Goal: Task Accomplishment & Management: Use online tool/utility

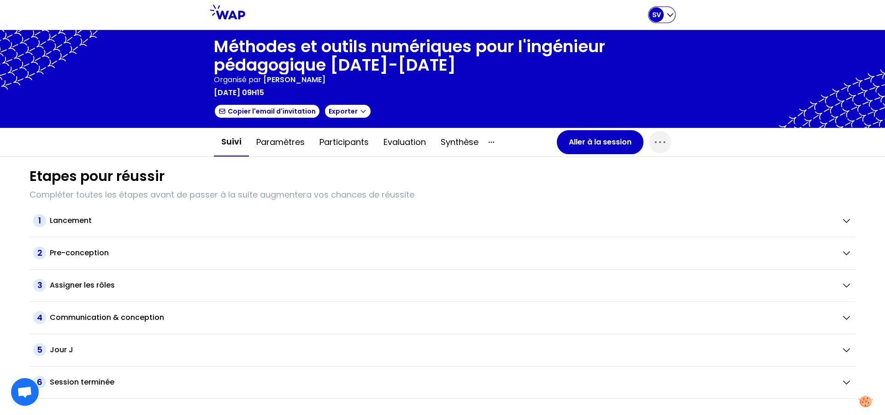
click at [660, 12] on p "SV" at bounding box center [657, 14] width 9 height 9
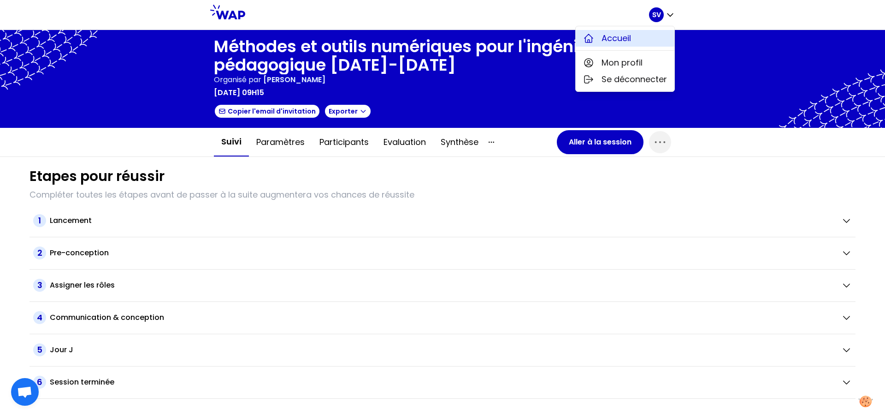
click at [619, 39] on span "Accueil" at bounding box center [617, 38] width 30 height 13
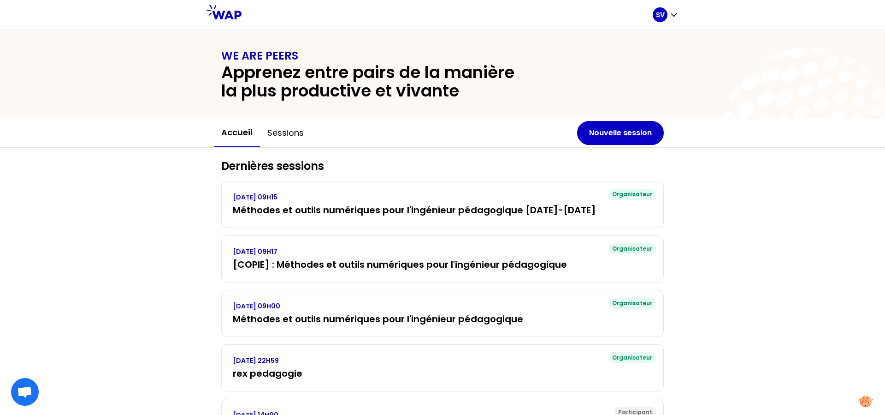
click at [745, 224] on div "Dernières sessions Organisateur [DATE] 09H15 Méthodes et outils numériques pour…" at bounding box center [442, 322] width 885 height 348
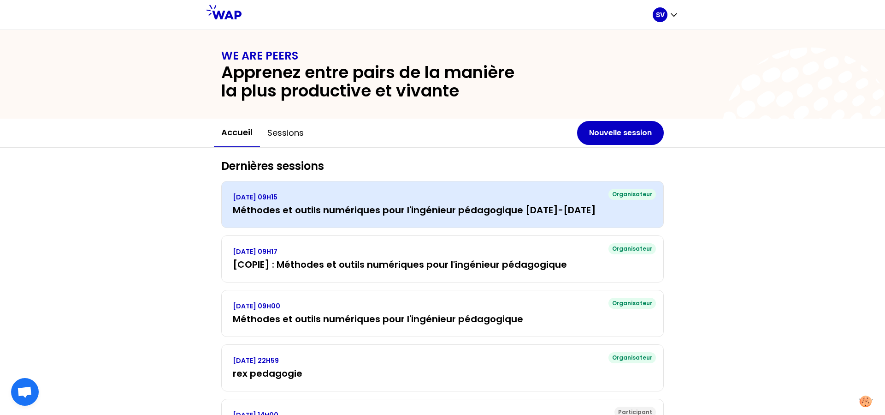
click at [517, 199] on p "[DATE] 09H15" at bounding box center [443, 196] width 420 height 9
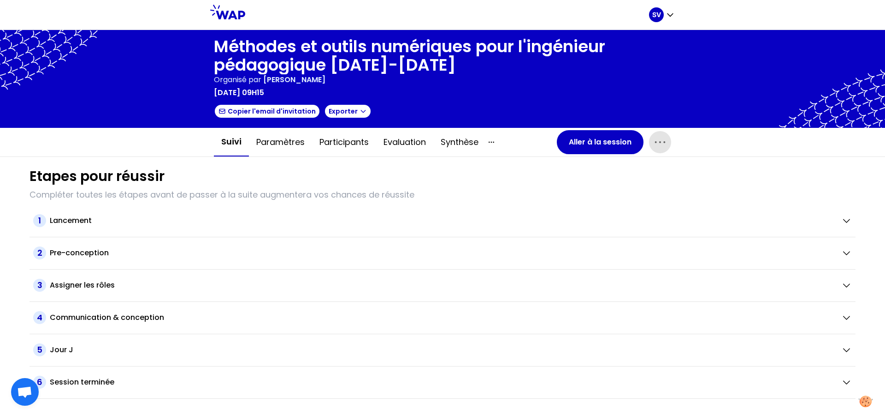
click at [667, 141] on icon "button" at bounding box center [660, 142] width 15 height 15
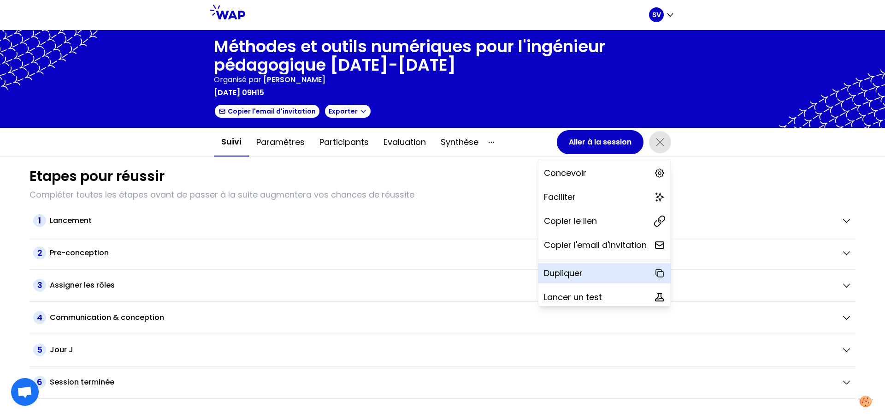
click at [570, 279] on p "Dupliquer" at bounding box center [563, 273] width 39 height 13
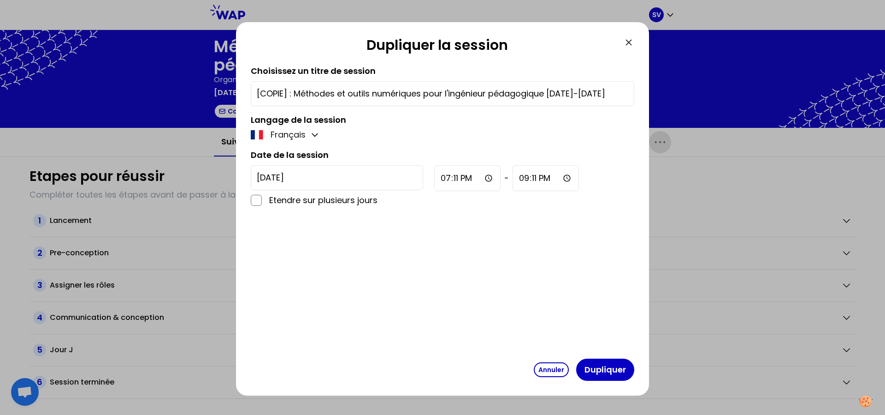
drag, startPoint x: 293, startPoint y: 93, endPoint x: 241, endPoint y: 95, distance: 52.6
click at [257, 95] on input "[COPIE] : Méthodes et outils numériques pour l'ingénieur pédagogique [DATE]-[DA…" at bounding box center [443, 93] width 372 height 13
click at [532, 95] on input "Méthodes et outils numériques pour l'ingénieur pédagogique [DATE]-[DATE]" at bounding box center [443, 93] width 372 height 13
click at [556, 95] on input "Méthodes et outils numériques pour l'ingénieur pédagogique [DATE]-[DATE]" at bounding box center [443, 93] width 372 height 13
type input "Méthodes et outils numériques pour l'ingénieur pédagogique [DATE]-[DATE]"
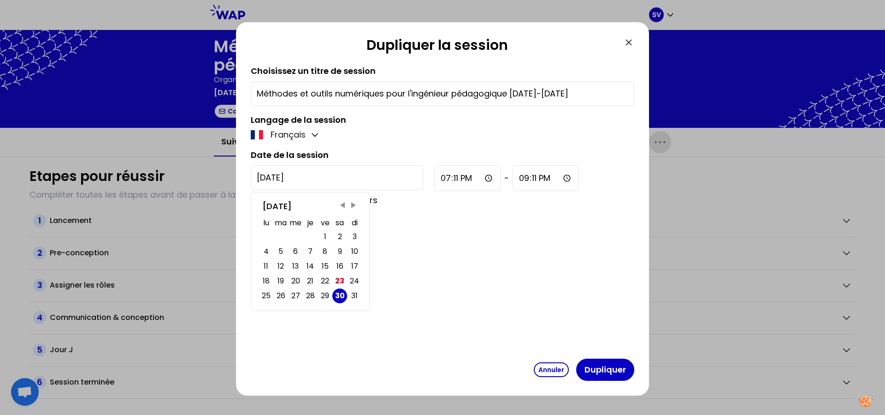
click at [313, 179] on input "[DATE]" at bounding box center [337, 177] width 172 height 25
click at [355, 206] on span "Next Month" at bounding box center [353, 205] width 9 height 9
click at [326, 265] on div "19" at bounding box center [325, 266] width 6 height 13
type input "[DATE]"
click at [450, 180] on input "19:11" at bounding box center [467, 178] width 66 height 26
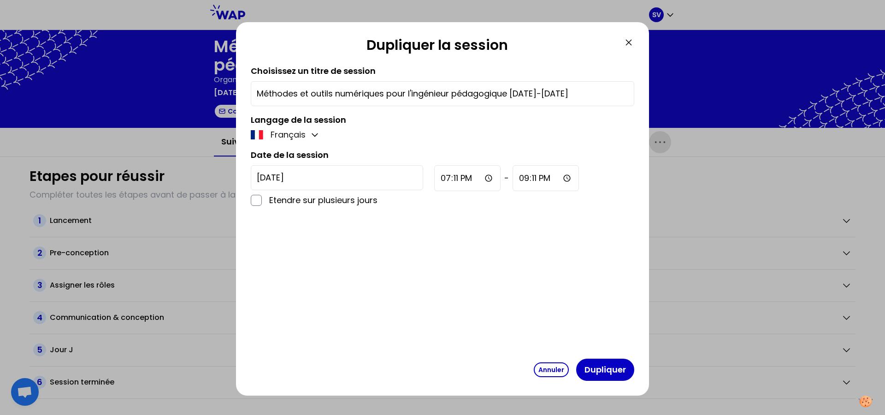
click at [439, 181] on input "19:11" at bounding box center [467, 178] width 66 height 26
type input "13:00"
click at [512, 178] on input "21:11" at bounding box center [545, 178] width 66 height 26
type input "01:11"
type input "01:00"
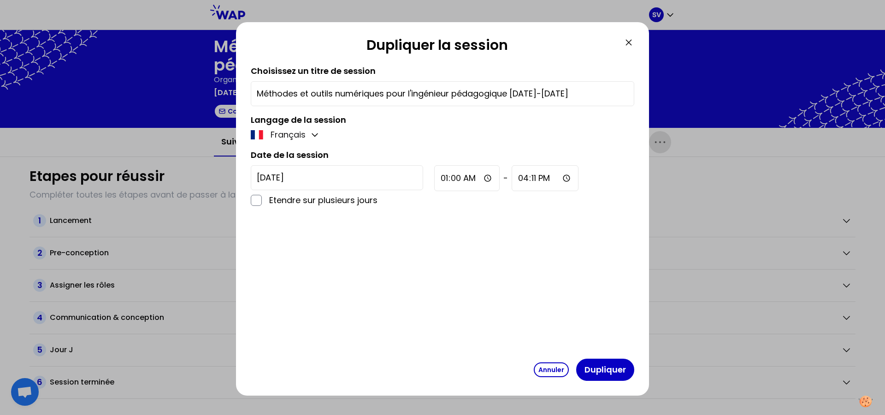
type input "16:00"
click at [442, 176] on input "01:00" at bounding box center [466, 178] width 65 height 26
type input "13:00"
click at [512, 179] on input "16:00" at bounding box center [545, 178] width 67 height 26
click at [611, 366] on button "Dupliquer" at bounding box center [605, 369] width 58 height 22
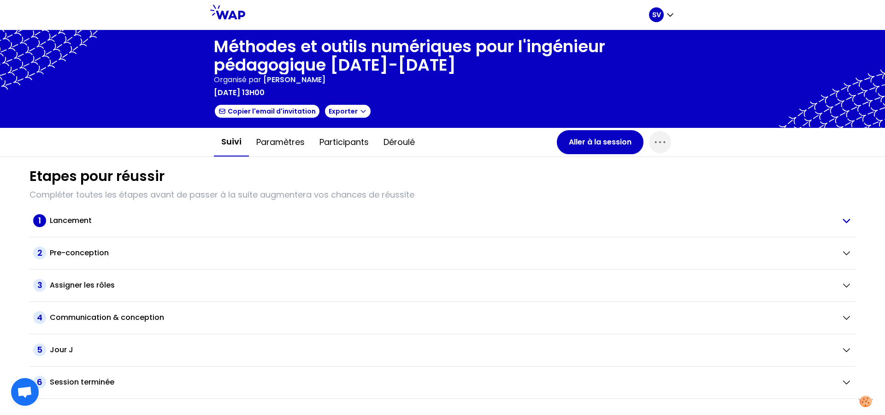
click at [848, 218] on icon "button" at bounding box center [846, 220] width 11 height 11
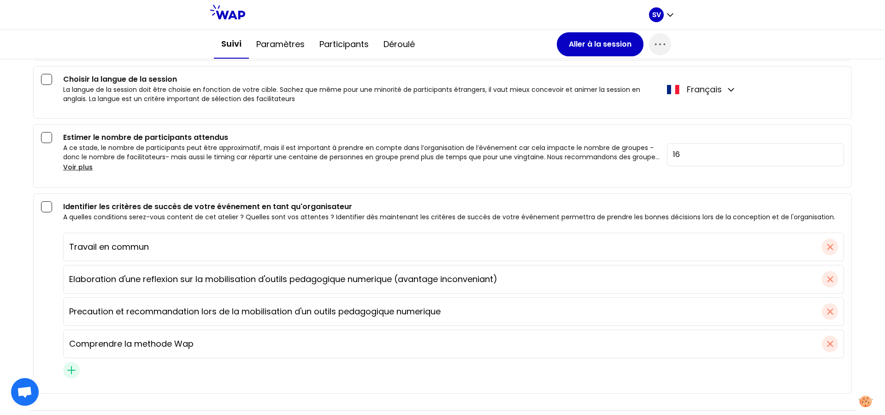
scroll to position [424, 0]
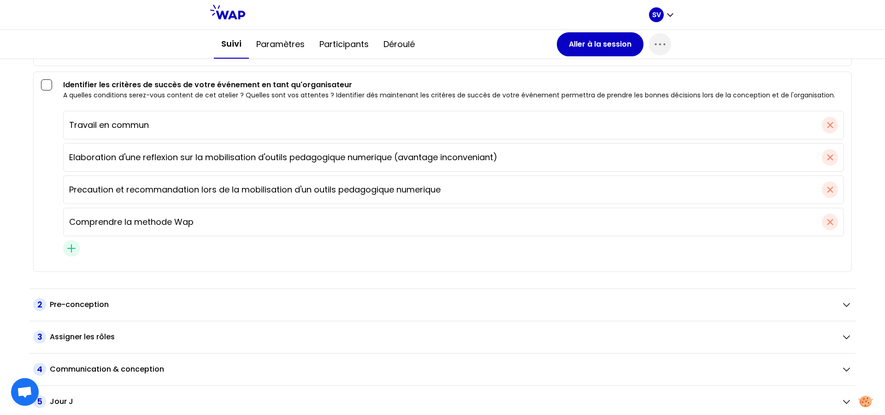
click at [233, 284] on div "1 Lancement Choisir un titre de session Le titre de session doit être engageant…" at bounding box center [443, 34] width 826 height 508
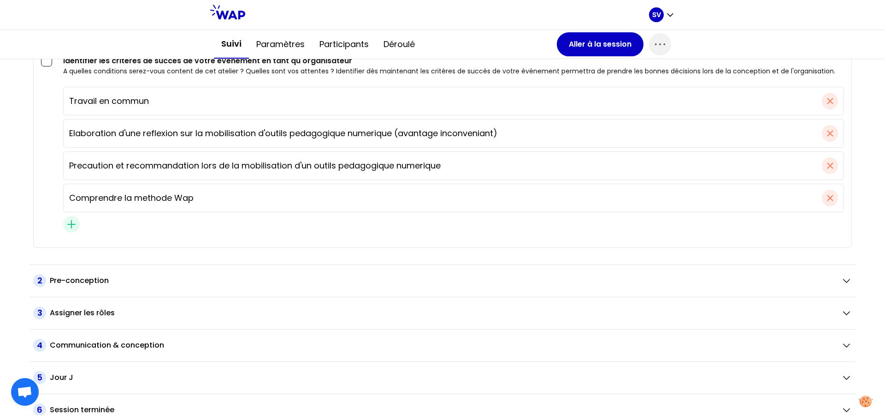
scroll to position [460, 0]
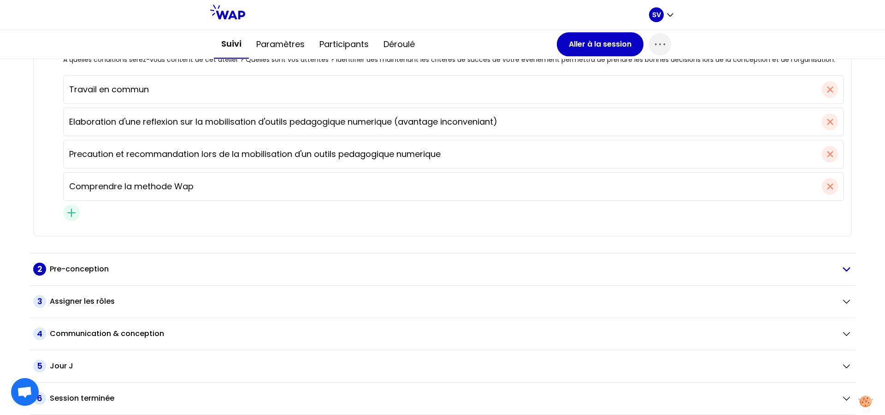
click at [833, 264] on button "2 Pre-conception" at bounding box center [442, 268] width 819 height 13
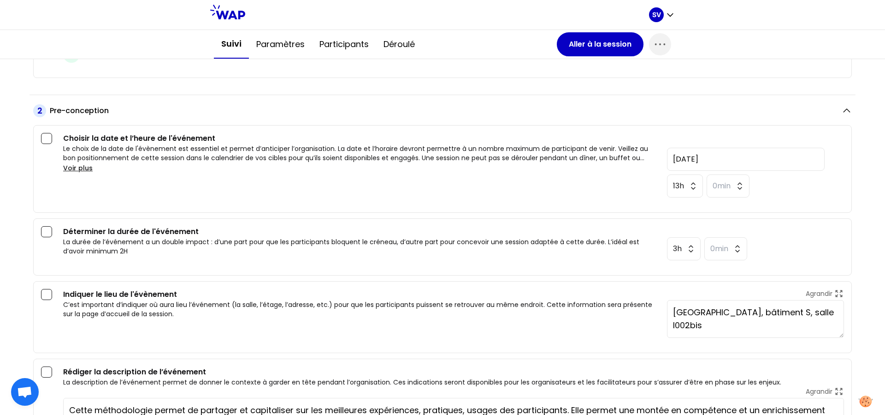
scroll to position [630, 0]
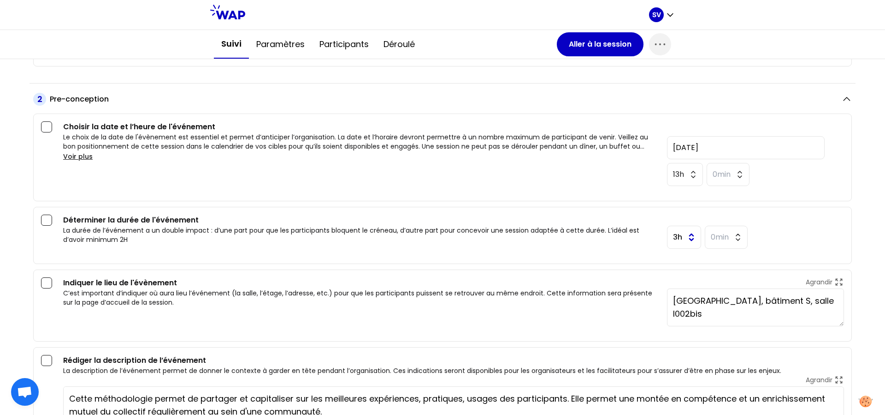
click at [682, 236] on button "3h" at bounding box center [684, 237] width 34 height 23
click at [675, 294] on span "2h" at bounding box center [683, 289] width 25 height 11
click at [766, 245] on div "2h 0min" at bounding box center [755, 235] width 177 height 27
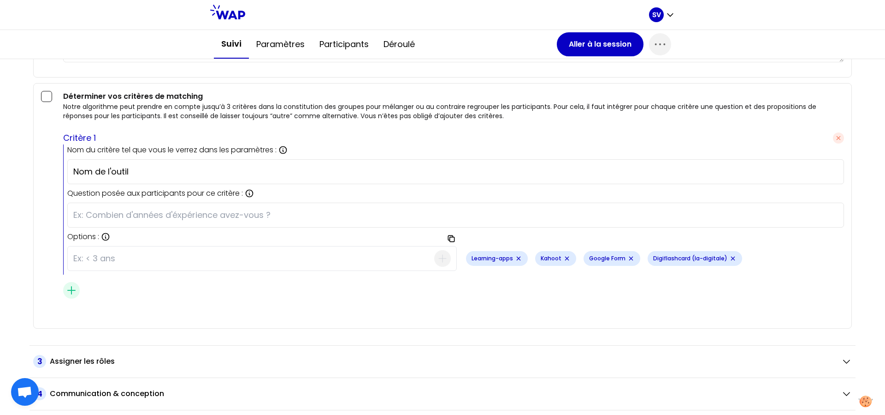
scroll to position [1591, 0]
